Goal: Task Accomplishment & Management: Manage account settings

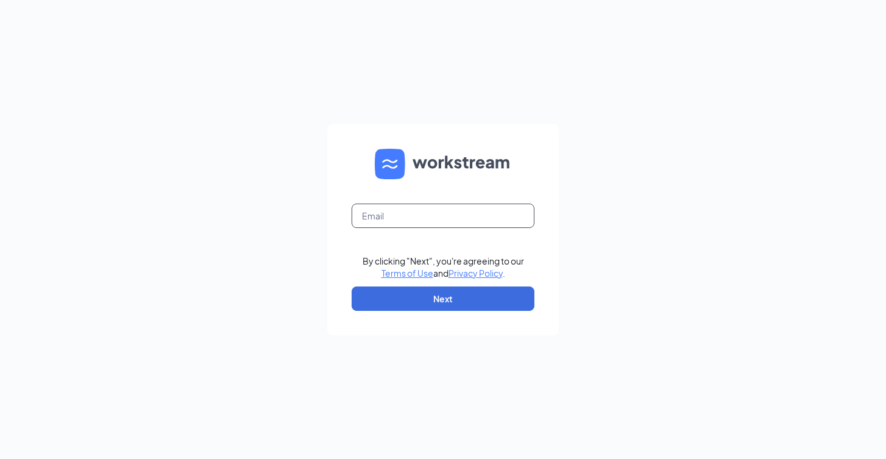
click at [459, 222] on input "text" at bounding box center [442, 215] width 183 height 24
type input "Moore.chris@JirehJive.com"
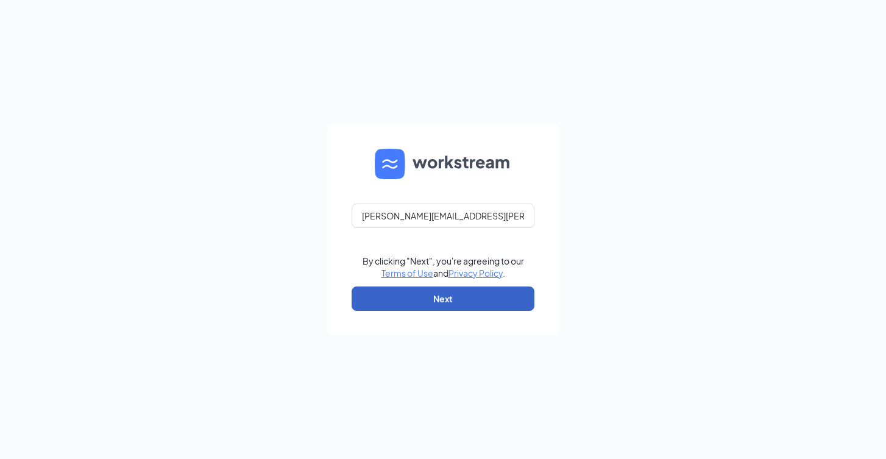
click at [481, 296] on button "Next" at bounding box center [442, 298] width 183 height 24
